Goal: Register for event/course

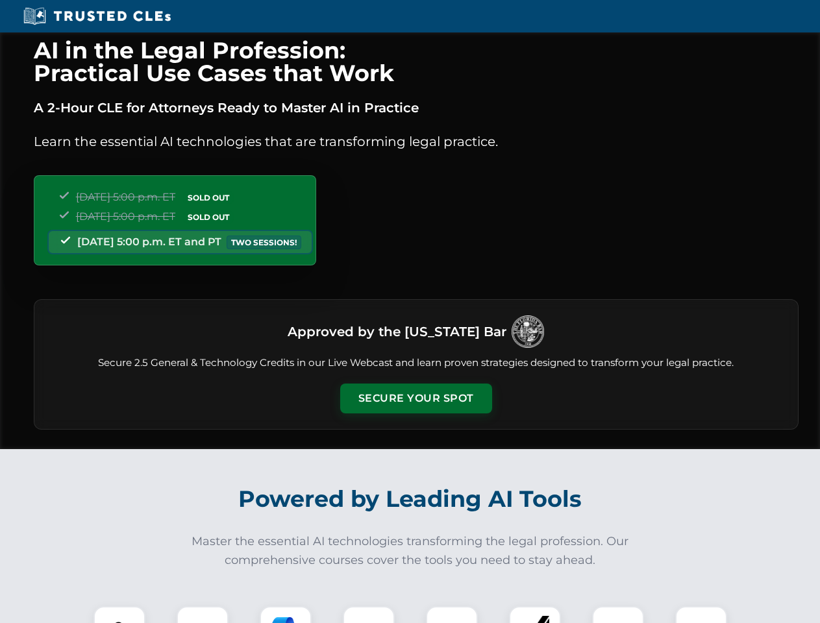
click at [415, 399] on button "Secure Your Spot" at bounding box center [416, 399] width 152 height 30
click at [119, 615] on img at bounding box center [120, 632] width 38 height 38
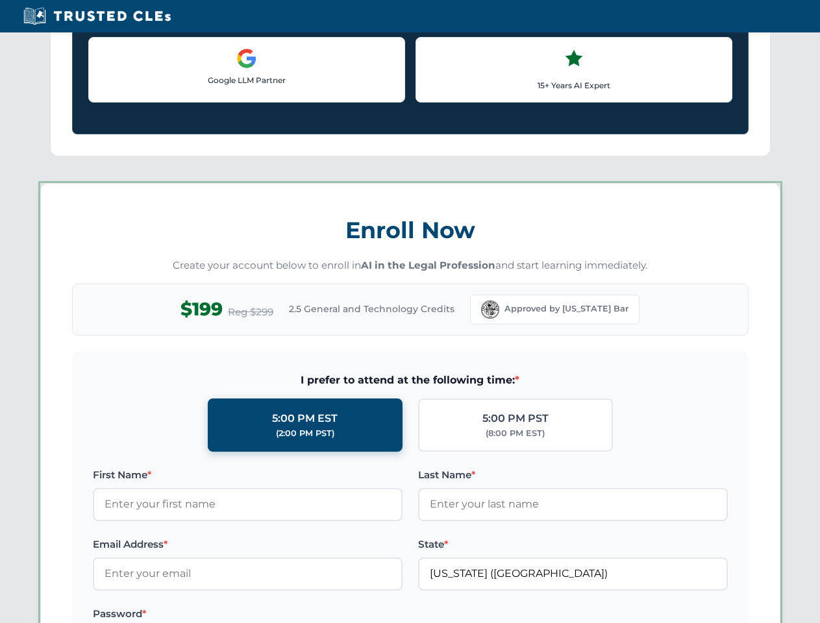
click at [286, 615] on label "Password *" at bounding box center [248, 614] width 310 height 16
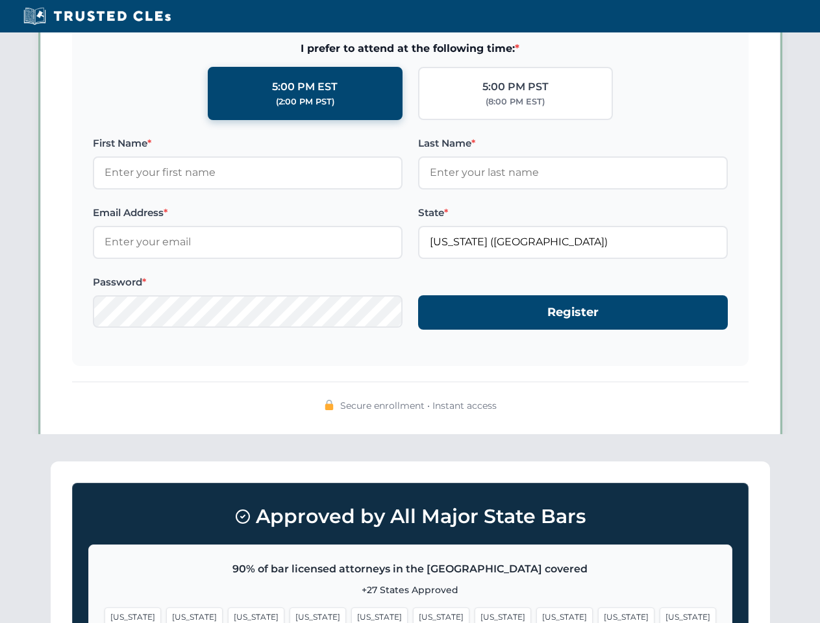
click at [598, 615] on span "[US_STATE]" at bounding box center [626, 617] width 56 height 19
